Goal: Register for event/course

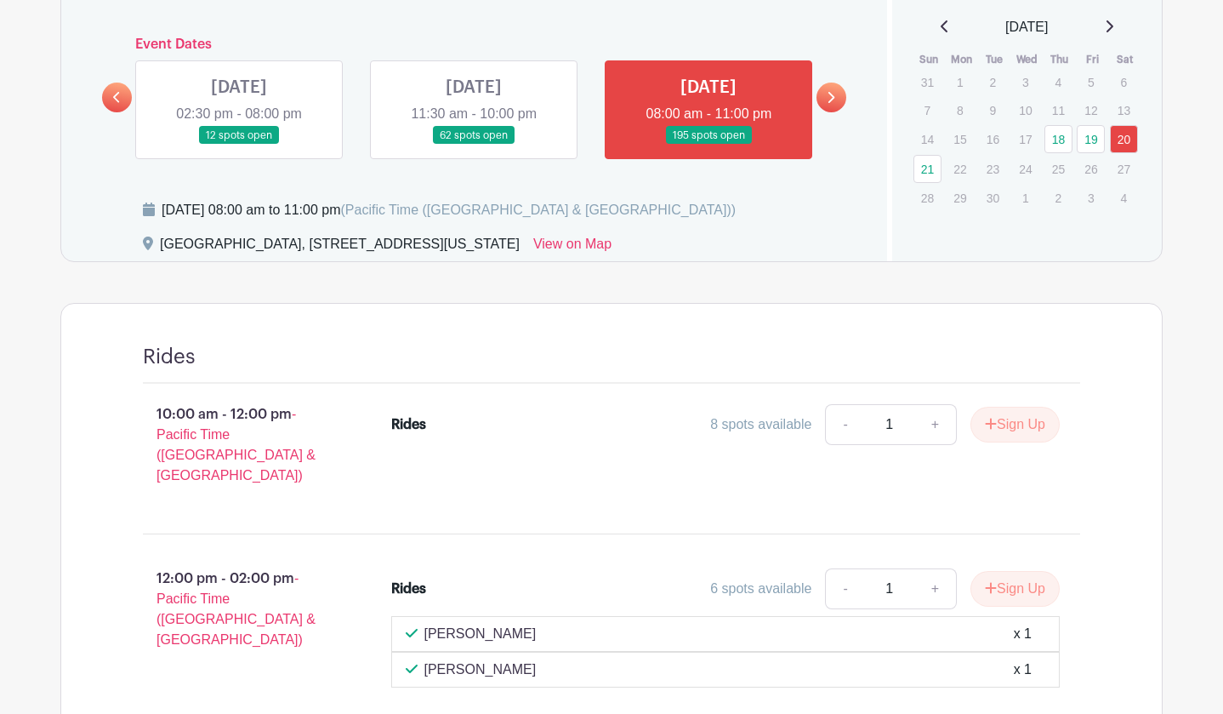
scroll to position [857, 0]
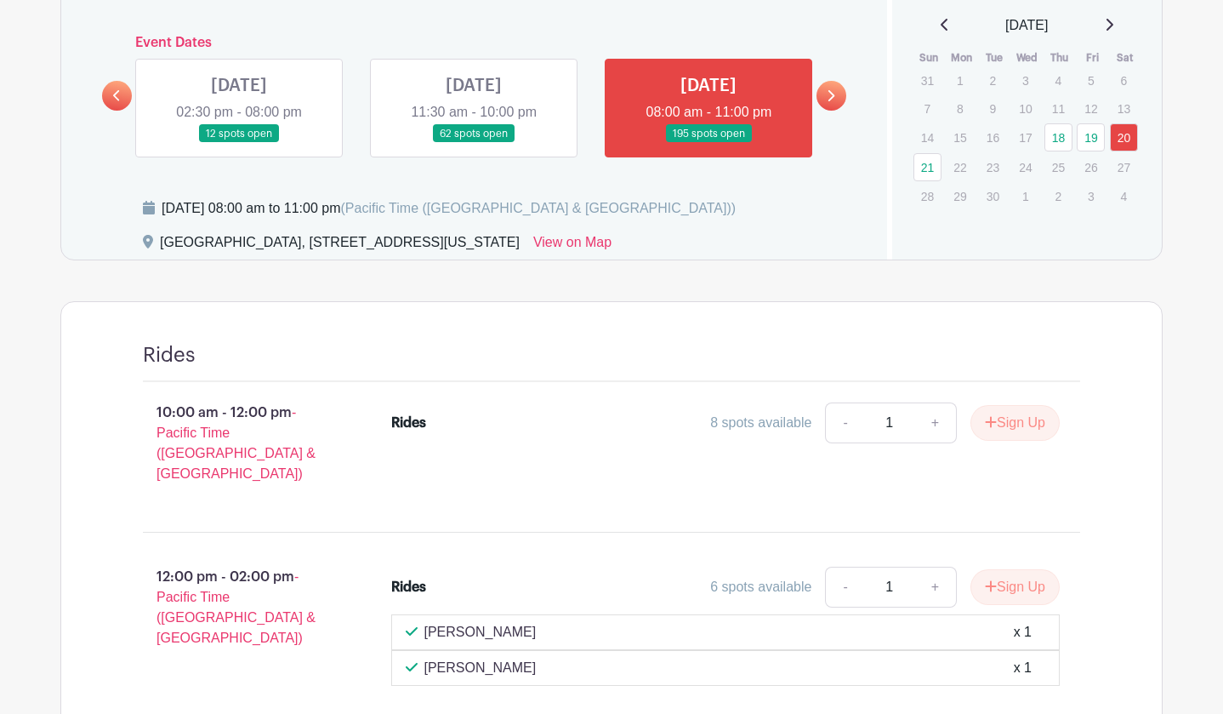
click at [474, 143] on link at bounding box center [474, 143] width 0 height 0
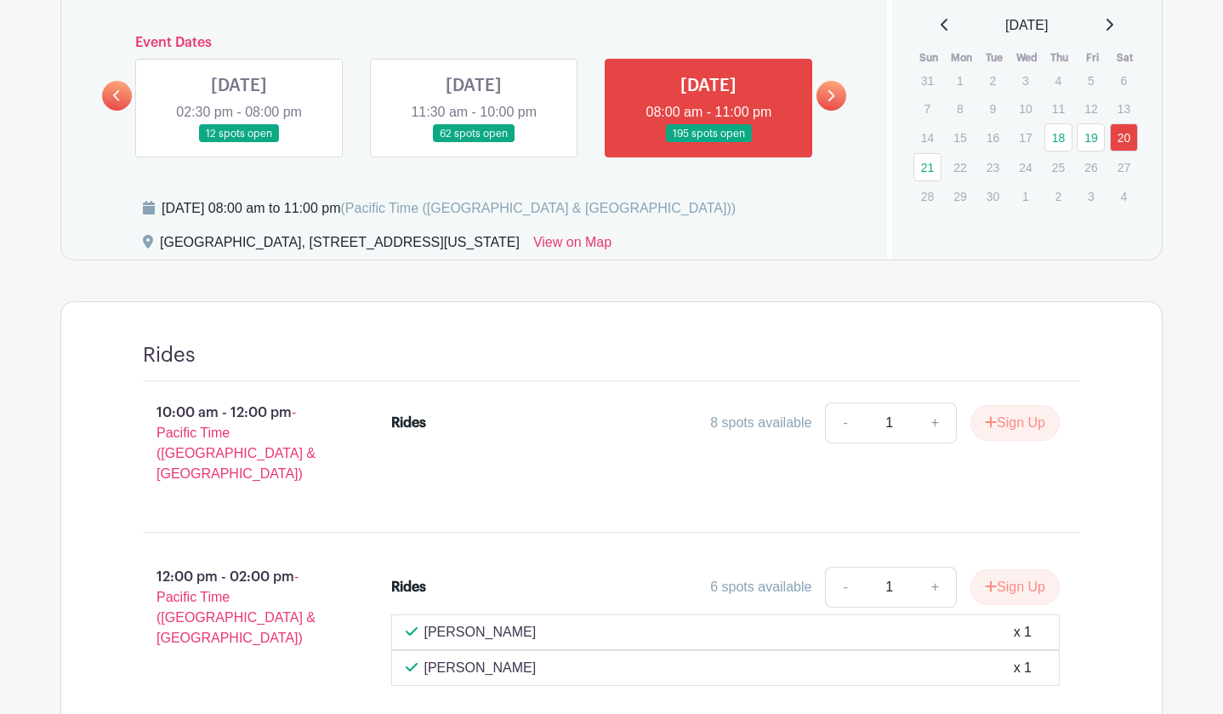
click at [474, 143] on link at bounding box center [474, 143] width 0 height 0
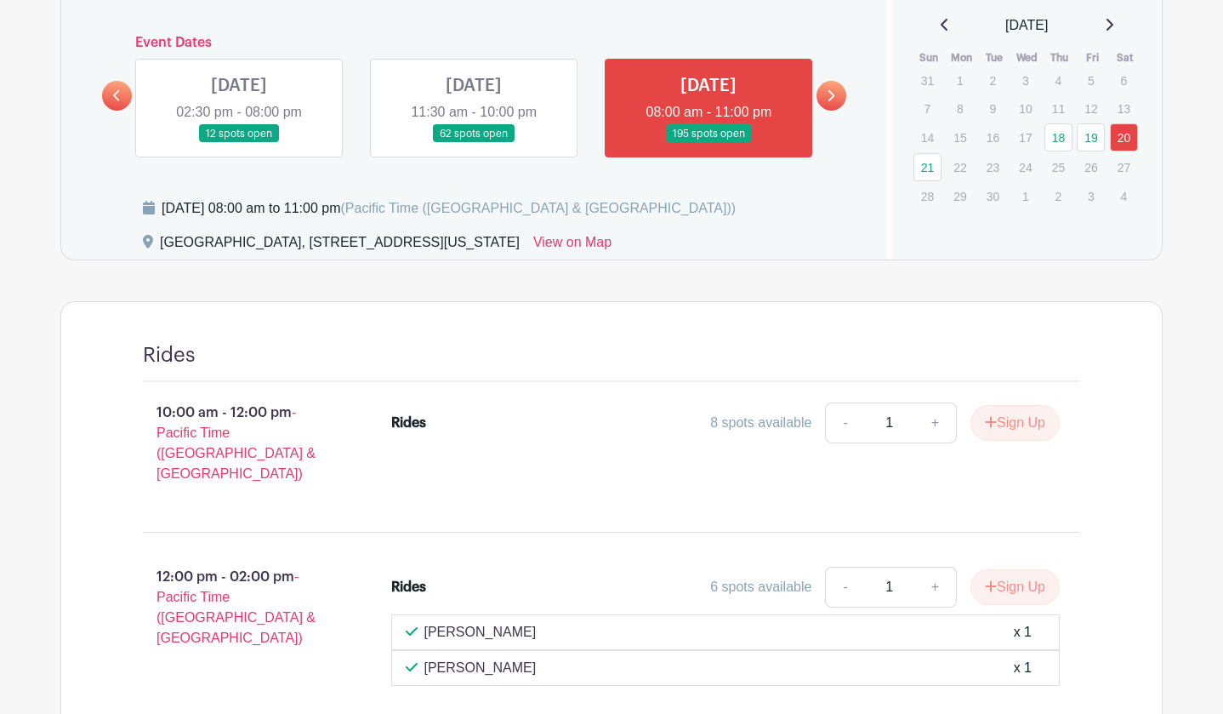
click at [474, 143] on link at bounding box center [474, 143] width 0 height 0
click at [111, 90] on link at bounding box center [117, 96] width 30 height 30
click at [834, 96] on icon at bounding box center [831, 95] width 8 height 13
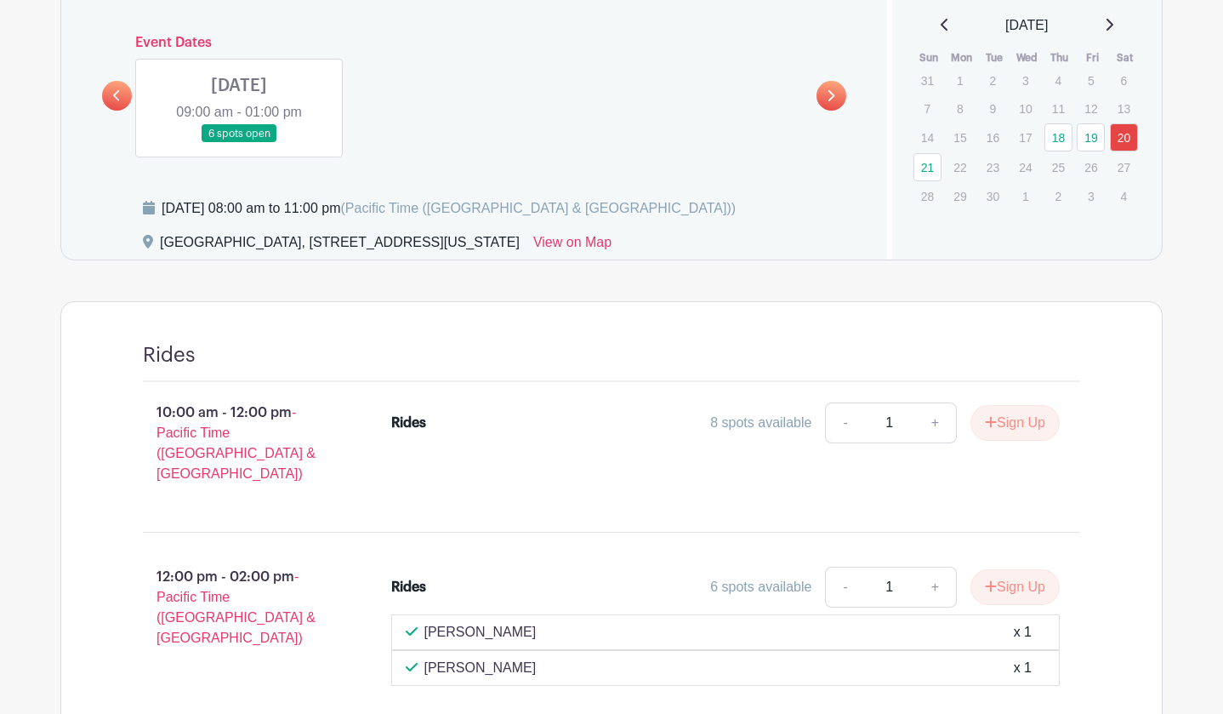
click at [239, 143] on link at bounding box center [239, 143] width 0 height 0
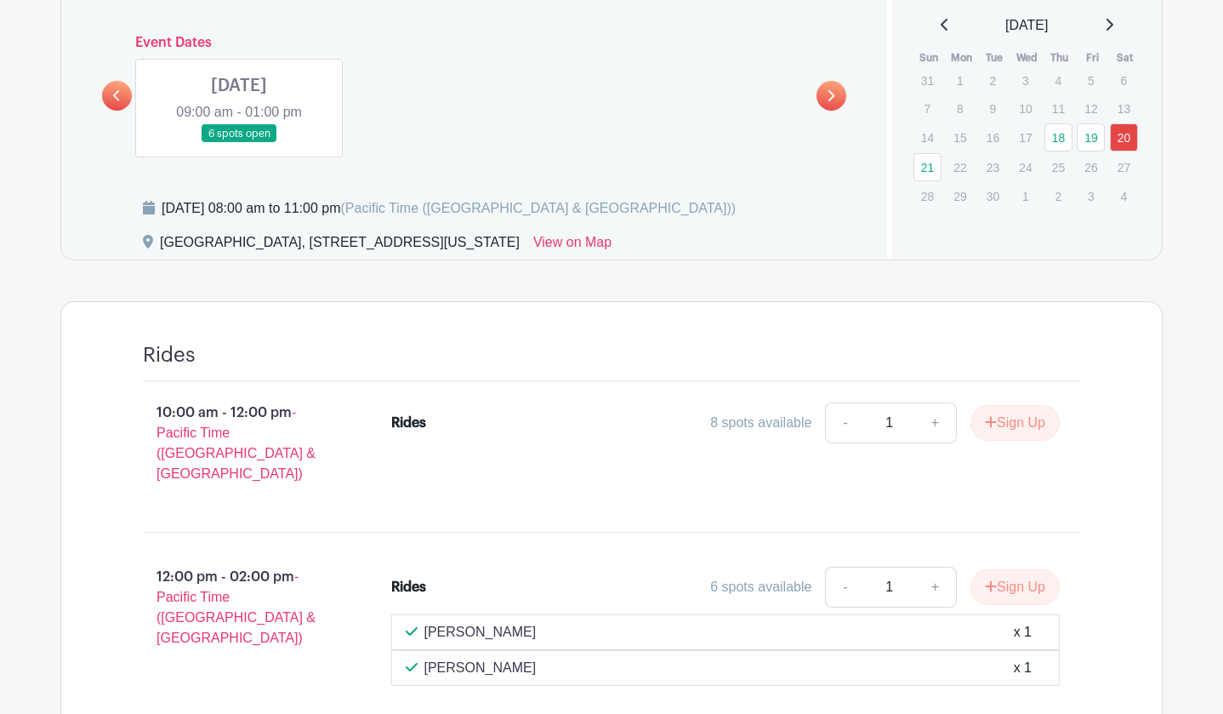
drag, startPoint x: 256, startPoint y: 80, endPoint x: 256, endPoint y: 41, distance: 39.1
click at [256, 41] on div "Event Dates [DATE] 02:30 pm - 08:00 pm 12 spots open [DATE] 11:30 am - 10:00 pm…" at bounding box center [474, 96] width 685 height 122
click at [256, 41] on h6 "Event Dates" at bounding box center [474, 43] width 685 height 16
click at [239, 143] on link at bounding box center [239, 143] width 0 height 0
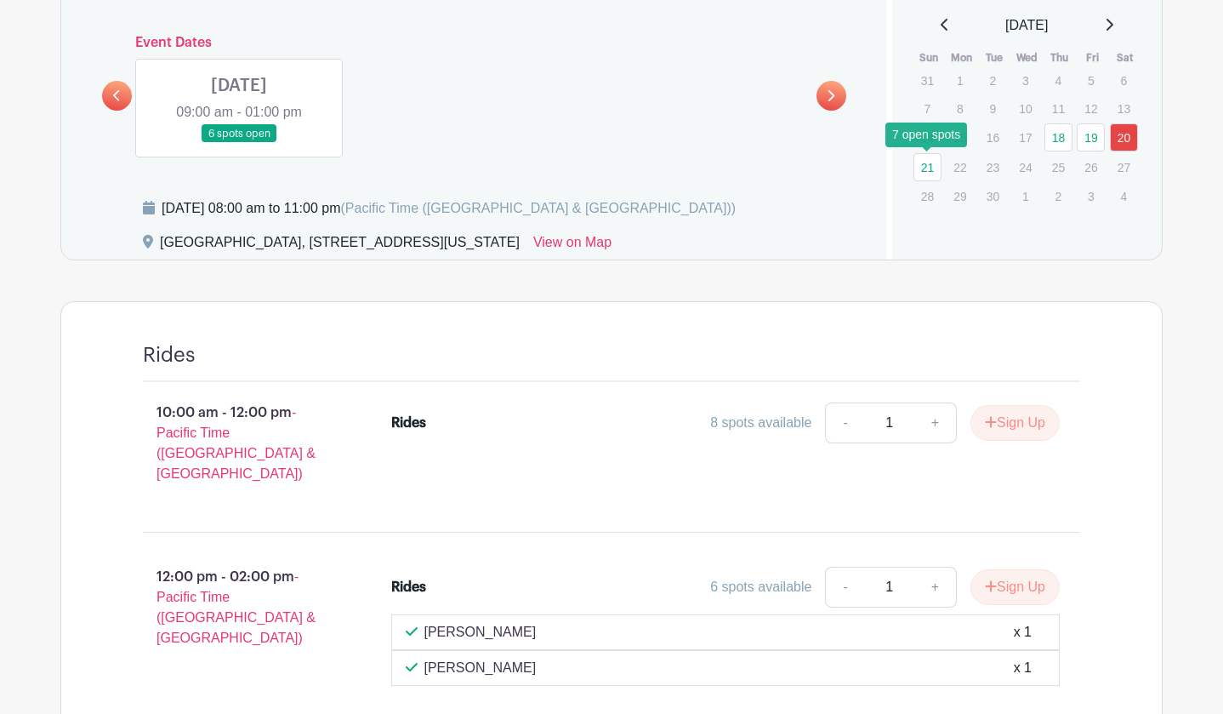
click at [933, 162] on link "21" at bounding box center [927, 167] width 28 height 28
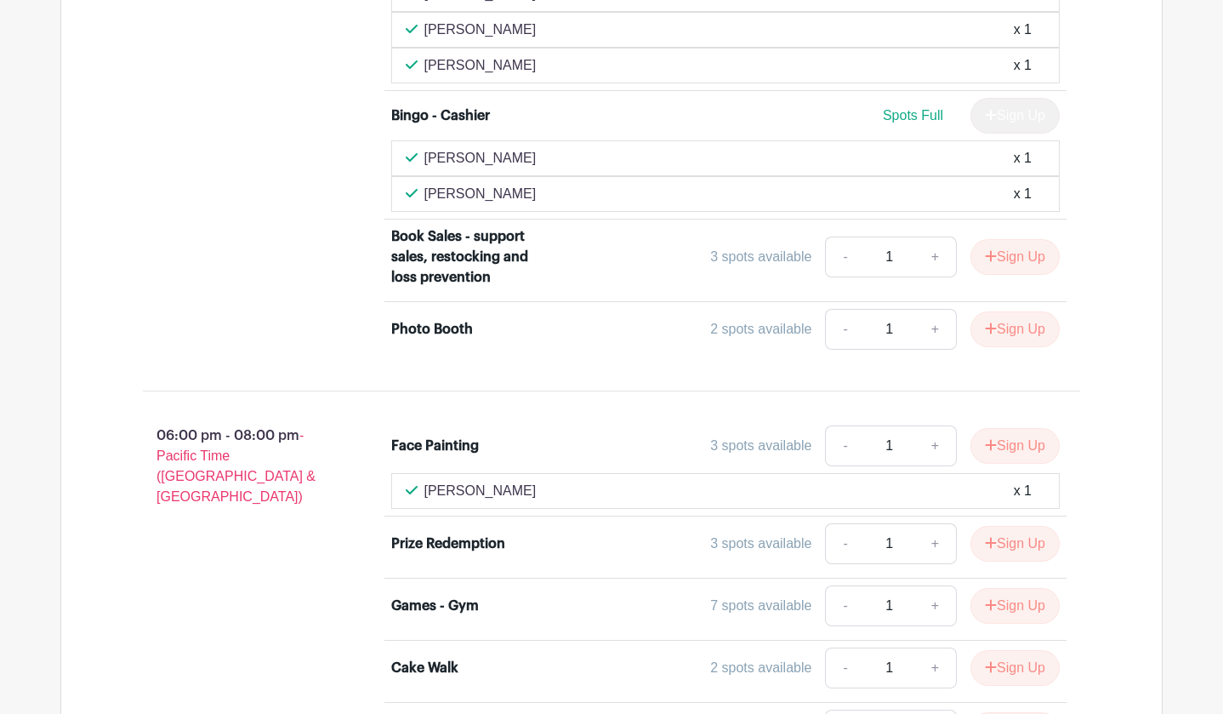
scroll to position [5618, 0]
